Goal: Answer question/provide support: Share knowledge or assist other users

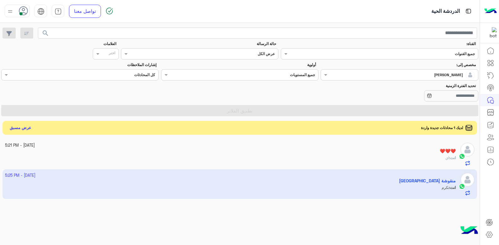
click at [365, 75] on input "text" at bounding box center [413, 75] width 124 height 6
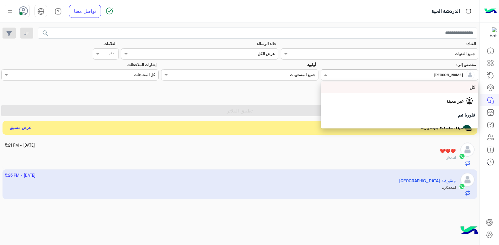
click at [395, 84] on div "كل" at bounding box center [399, 88] width 157 height 12
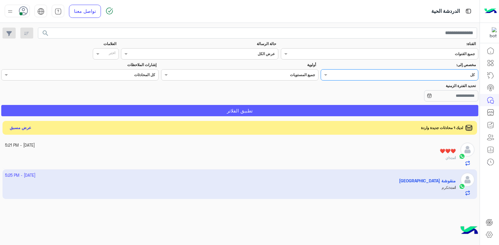
click at [351, 107] on button "تطبيق الفلاتر" at bounding box center [239, 110] width 477 height 11
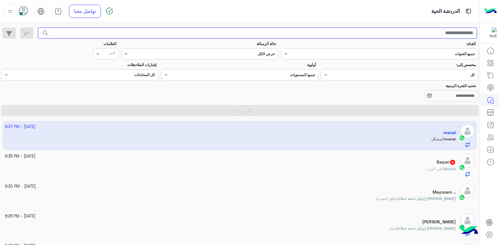
click at [401, 34] on input "text" at bounding box center [258, 33] width 440 height 11
type input "*********"
click at [38, 28] on button "search" at bounding box center [45, 34] width 15 height 13
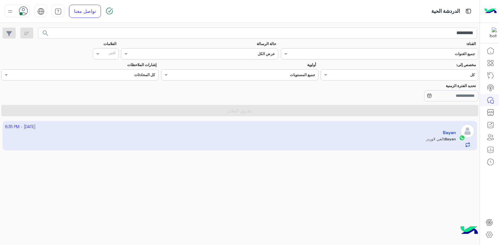
click at [387, 136] on app-inbox-user "[DATE] - 6:35 PM Bayan Bayan : الغي لاوردر" at bounding box center [240, 135] width 475 height 29
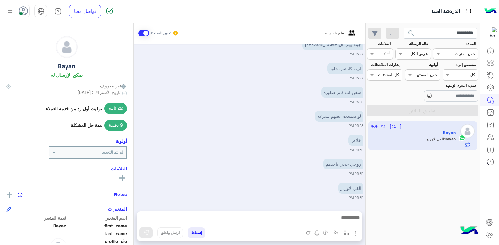
scroll to position [448, 0]
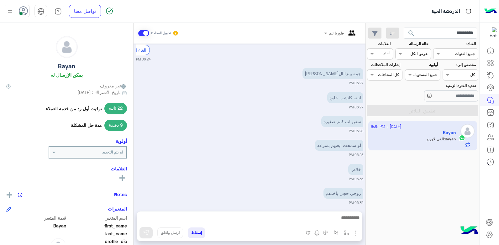
click at [254, 126] on div "سفن اب كانز صغيرة 06:28 PM" at bounding box center [249, 124] width 227 height 19
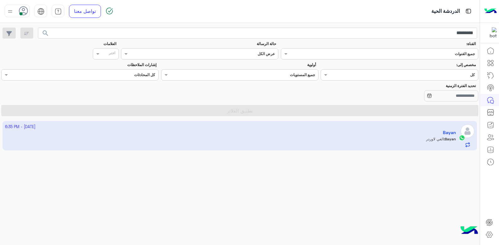
click at [428, 69] on div "Assigned on كل" at bounding box center [399, 74] width 157 height 11
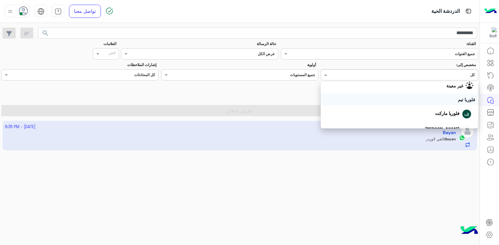
scroll to position [31, 0]
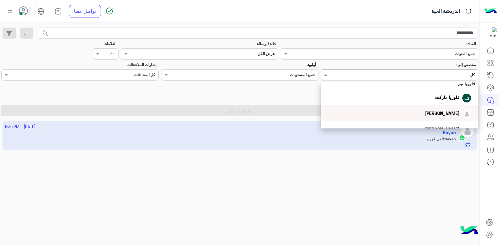
click at [407, 114] on div "[PERSON_NAME]" at bounding box center [396, 113] width 151 height 11
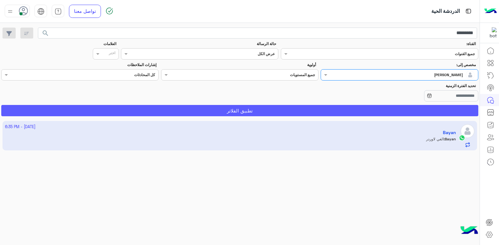
click at [359, 114] on button "تطبيق الفلاتر" at bounding box center [239, 110] width 477 height 11
